Goal: Task Accomplishment & Management: Complete application form

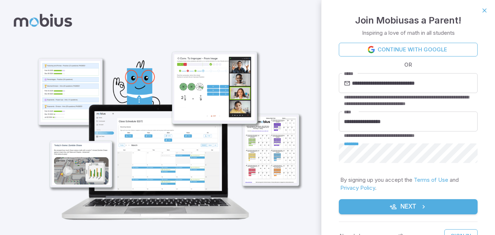
click at [395, 207] on icon "submit" at bounding box center [392, 206] width 7 height 7
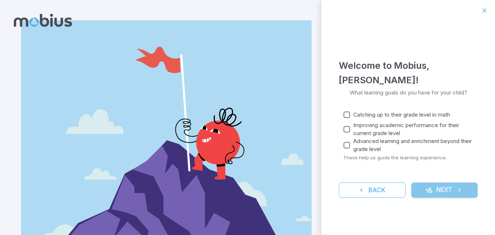
click at [424, 191] on button "Next" at bounding box center [444, 190] width 67 height 15
click at [438, 186] on button "Next" at bounding box center [444, 190] width 67 height 15
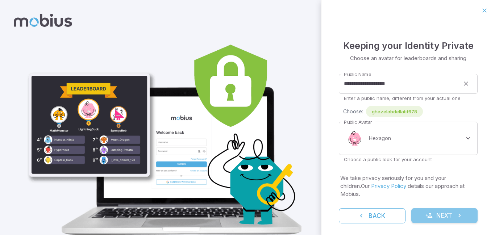
click at [433, 208] on button "Next" at bounding box center [444, 215] width 67 height 15
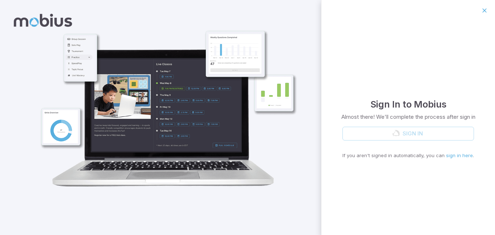
click at [429, 136] on div "Sign In If you aren't signed in automatically, you can sign in here ." at bounding box center [408, 143] width 132 height 33
